Goal: Find specific page/section

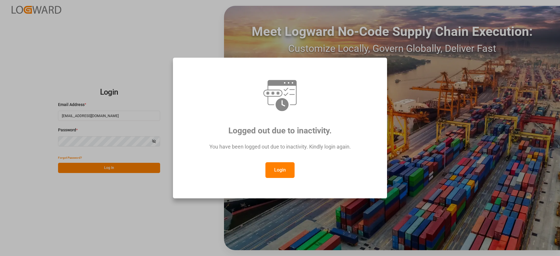
click at [288, 172] on button "Login" at bounding box center [279, 170] width 29 height 16
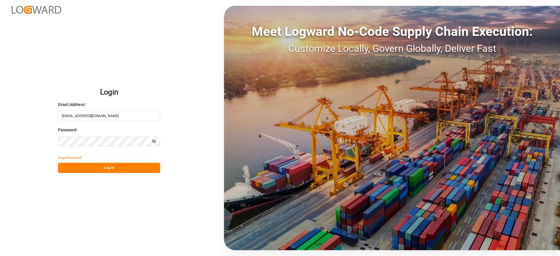
click at [122, 171] on button "Log In" at bounding box center [109, 168] width 102 height 10
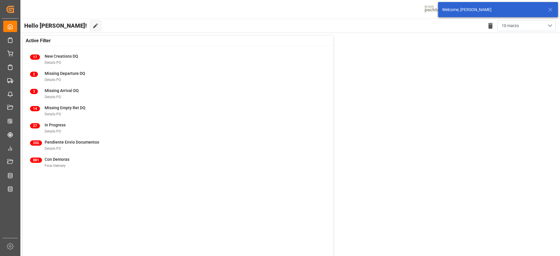
click at [551, 9] on line at bounding box center [549, 9] width 3 height 3
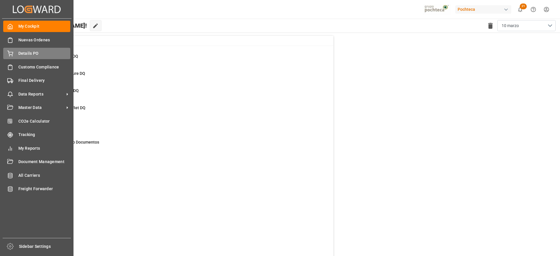
click at [14, 58] on div "Details PO Details PO" at bounding box center [36, 53] width 67 height 11
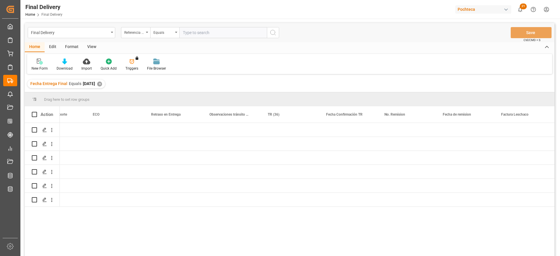
scroll to position [0, 2190]
